Goal: Check status: Check status

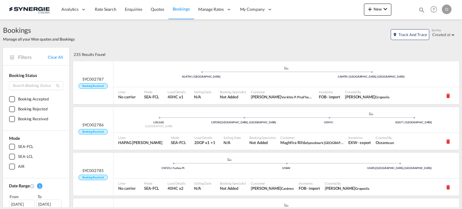
click at [422, 7] on md-icon "icon-magnify" at bounding box center [421, 10] width 7 height 7
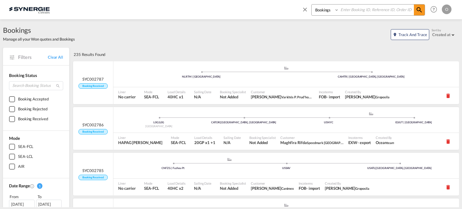
click at [325, 9] on select "Bookings Quotes Enquiries" at bounding box center [325, 10] width 29 height 11
select select "Quotes"
click at [311, 5] on select "Bookings Quotes Enquiries" at bounding box center [325, 10] width 29 height 11
click at [349, 14] on input at bounding box center [376, 10] width 75 height 11
paste input "SYC000012741"
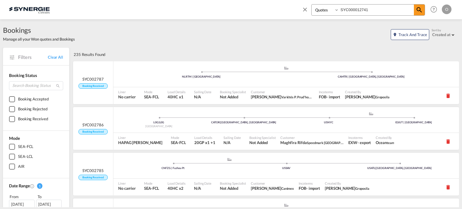
type input "SYC000012741"
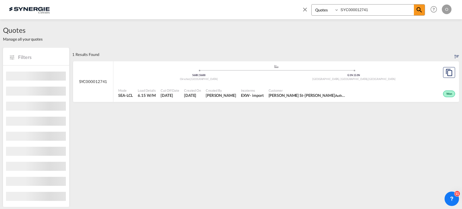
click at [323, 83] on body "Analytics Reports Dashboard Rate Search Enquiries Quotes Bookings" at bounding box center [231, 104] width 462 height 209
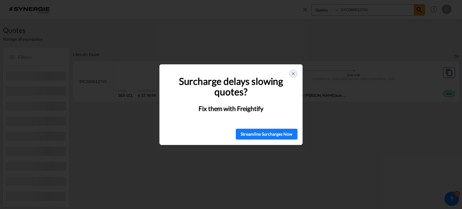
click at [294, 75] on icon at bounding box center [293, 73] width 5 height 5
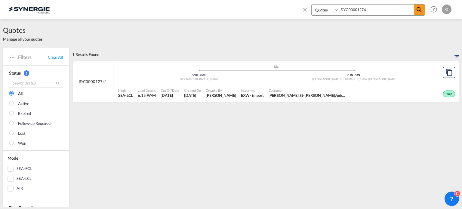
click at [273, 96] on span "Madeleine Pelletier St-Onge Authentique Design" at bounding box center [307, 95] width 78 height 5
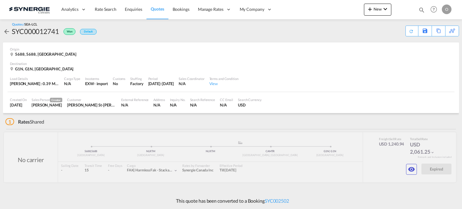
scroll to position [3, 0]
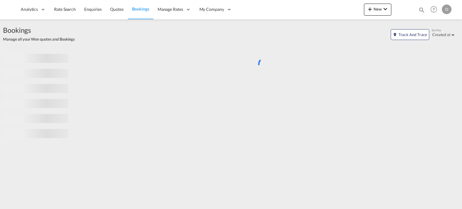
click at [420, 11] on md-icon "icon-magnify" at bounding box center [421, 10] width 7 height 7
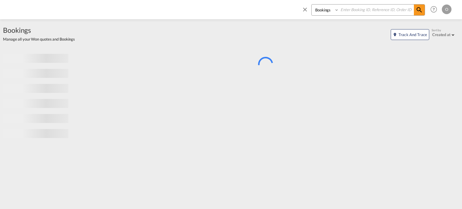
click at [326, 10] on select "Bookings Quotes Enquiries" at bounding box center [325, 10] width 29 height 11
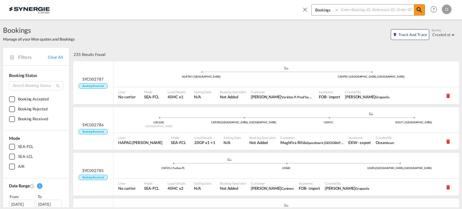
select select "Quotes"
click at [311, 5] on select "Bookings Quotes Enquiries" at bounding box center [325, 10] width 29 height 11
click at [349, 11] on input at bounding box center [376, 10] width 75 height 11
paste input "SYC000013664"
type input "SYC000013664"
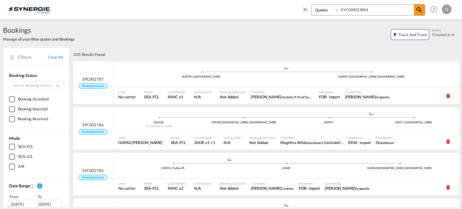
click at [425, 6] on div "Bookings Quotes Enquiries SYC000013664 Help Resources Product Release O My Prof…" at bounding box center [375, 9] width 155 height 19
click at [424, 8] on span at bounding box center [418, 10] width 11 height 11
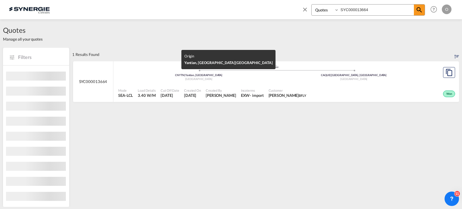
click at [251, 78] on div "China" at bounding box center [198, 79] width 155 height 4
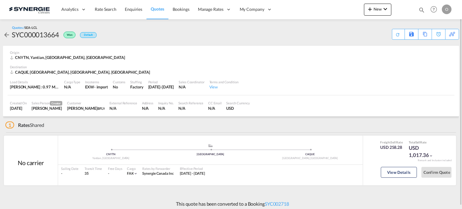
scroll to position [3, 0]
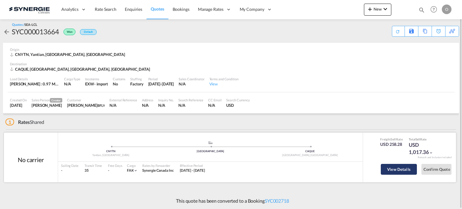
click at [402, 167] on button "View Details" at bounding box center [398, 169] width 36 height 11
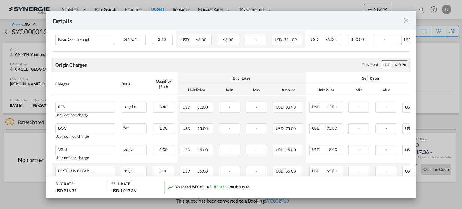
scroll to position [200, 0]
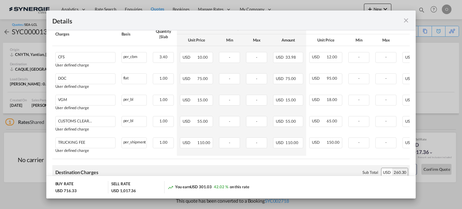
click at [407, 23] on md-icon "icon-close fg-AAA8AD m-0 cursor" at bounding box center [405, 20] width 7 height 7
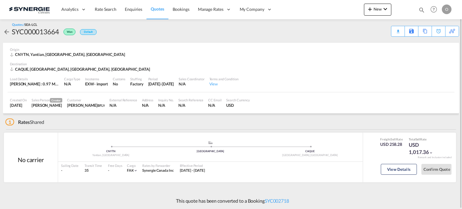
click at [421, 9] on md-icon "icon-magnify" at bounding box center [421, 10] width 7 height 7
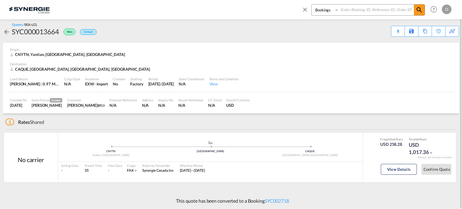
click at [325, 9] on select "Bookings Quotes Enquiries" at bounding box center [325, 10] width 29 height 11
select select "Quotes"
click at [311, 5] on select "Bookings Quotes Enquiries" at bounding box center [325, 10] width 29 height 11
paste input "SYC000013668"
type input "SYC000013668"
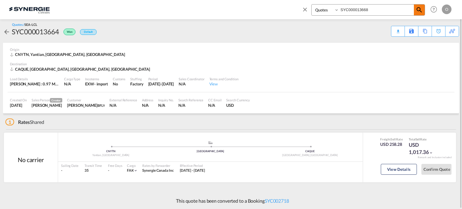
click at [417, 6] on md-icon "icon-magnify" at bounding box center [418, 9] width 7 height 7
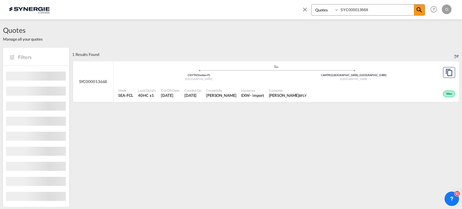
click at [283, 94] on div "Customer Gabrielle Dery-Latour BFLY" at bounding box center [287, 93] width 42 height 15
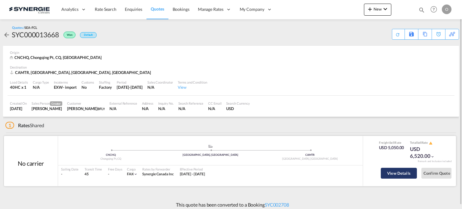
click at [405, 173] on button "View Details" at bounding box center [398, 173] width 36 height 11
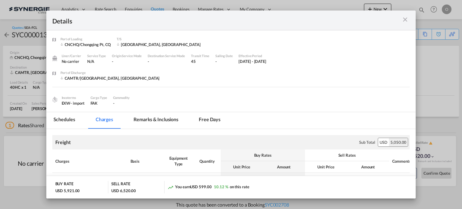
click at [405, 20] on md-icon "icon-close m-3 fg-AAA8AD cursor" at bounding box center [404, 19] width 7 height 7
